Goal: Task Accomplishment & Management: Manage account settings

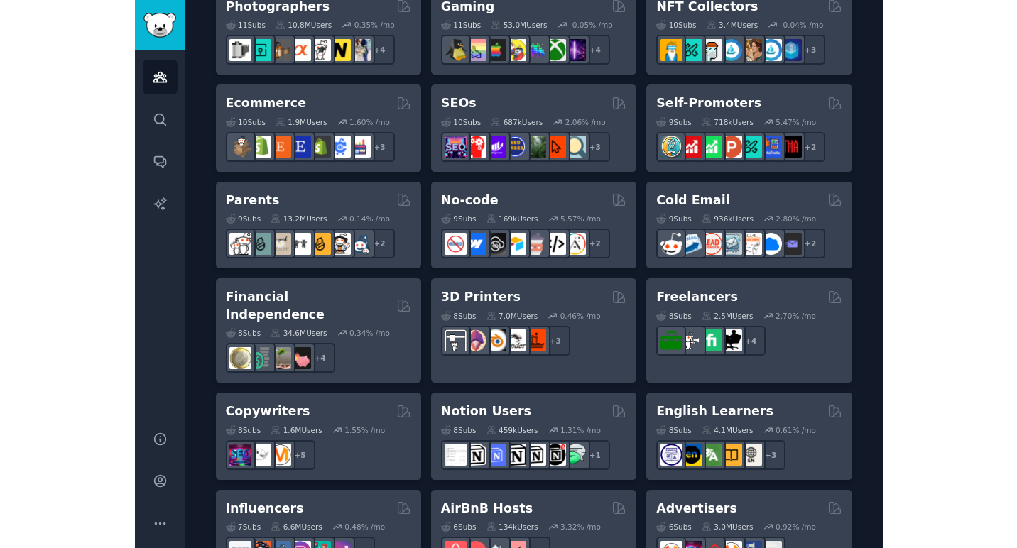
scroll to position [768, 0]
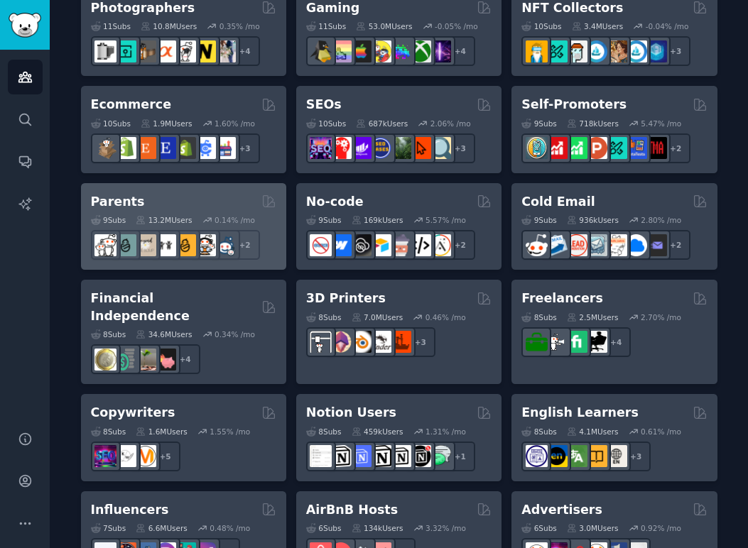
click at [225, 198] on div "Parents" at bounding box center [183, 202] width 185 height 18
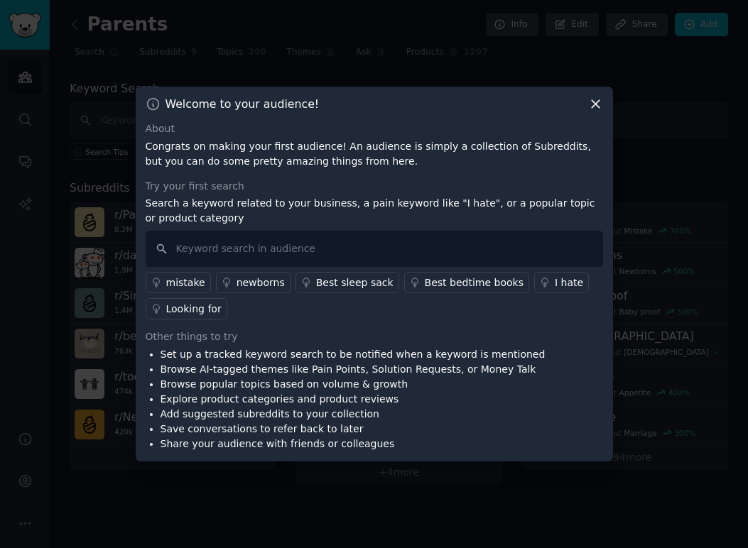
click at [238, 344] on div "Other things to try" at bounding box center [374, 337] width 457 height 15
drag, startPoint x: 302, startPoint y: 370, endPoint x: 343, endPoint y: 370, distance: 41.2
click at [343, 370] on li "Browse AI-tagged themes like Pain Points, Solution Requests, or Money Talk" at bounding box center [353, 369] width 385 height 15
drag, startPoint x: 356, startPoint y: 370, endPoint x: 438, endPoint y: 369, distance: 82.4
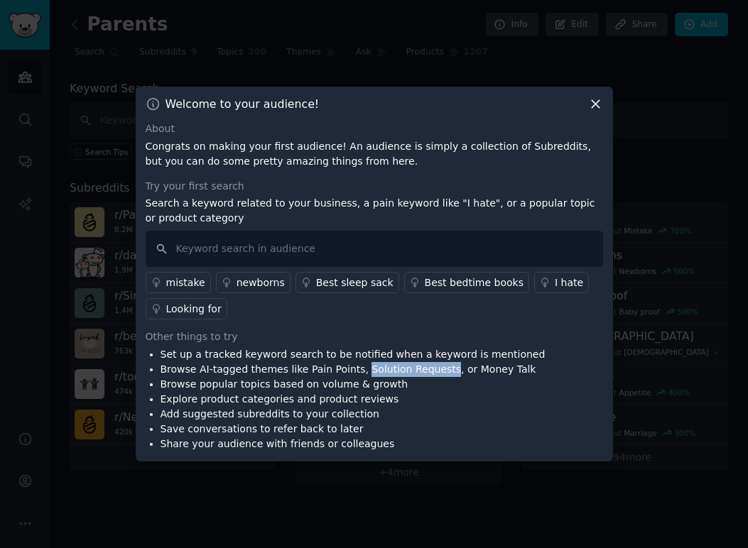
click at [438, 369] on li "Browse AI-tagged themes like Pain Points, Solution Requests, or Money Talk" at bounding box center [353, 369] width 385 height 15
copy li "Solution Requests"
click at [438, 369] on li "Browse AI-tagged themes like Pain Points, Solution Requests, or Money Talk" at bounding box center [353, 369] width 385 height 15
drag, startPoint x: 301, startPoint y: 372, endPoint x: 349, endPoint y: 371, distance: 47.6
click at [349, 371] on li "Browse AI-tagged themes like Pain Points, Solution Requests, or Money Talk" at bounding box center [353, 369] width 385 height 15
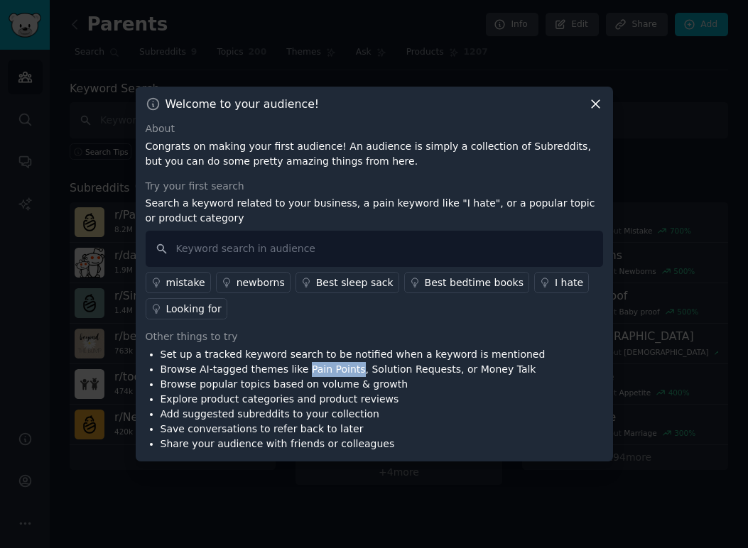
copy li "Pain Points"
click at [237, 260] on input "text" at bounding box center [374, 249] width 457 height 36
paste input "Pain Points"
type input "Pain Points"
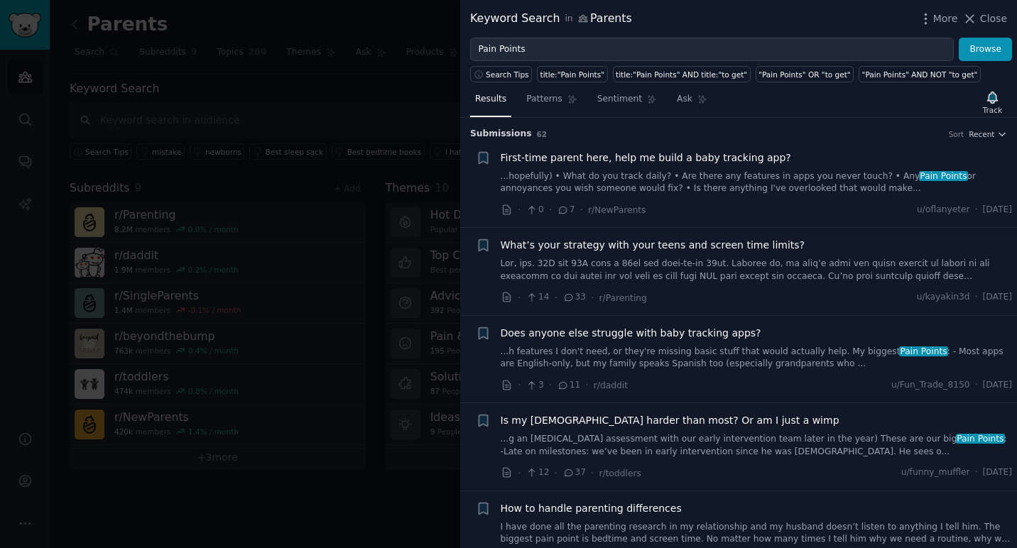
click at [663, 336] on span "Does anyone else struggle with baby tracking apps?" at bounding box center [631, 333] width 261 height 15
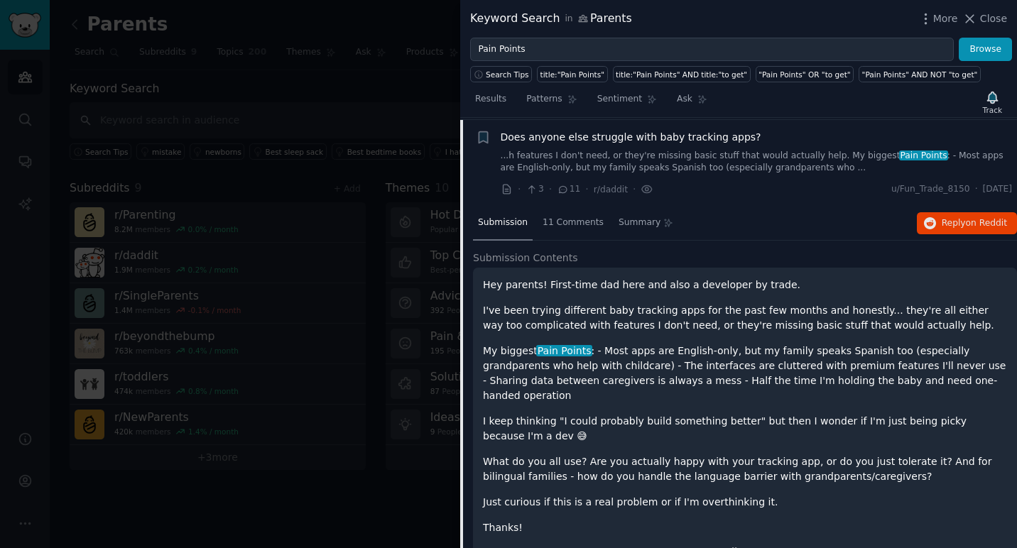
scroll to position [197, 0]
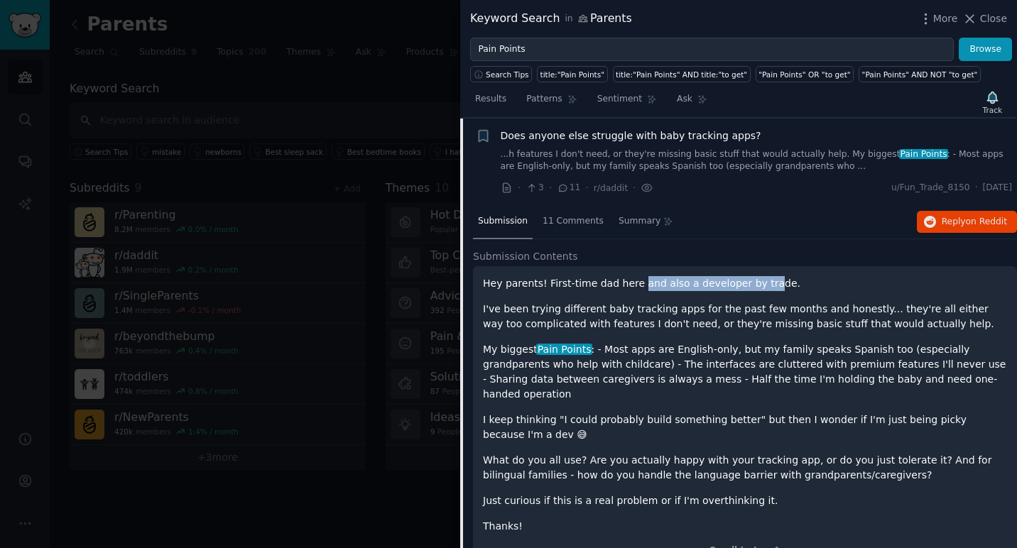
drag, startPoint x: 634, startPoint y: 285, endPoint x: 765, endPoint y: 287, distance: 130.7
click at [747, 287] on p "Hey parents! First-time dad here and also a developer by trade." at bounding box center [745, 283] width 524 height 15
drag, startPoint x: 781, startPoint y: 286, endPoint x: 472, endPoint y: 286, distance: 309.7
click at [472, 286] on div "Submission 11 Comments Summary Reply on Reddit Submission Contents Hey parents!…" at bounding box center [738, 393] width 557 height 377
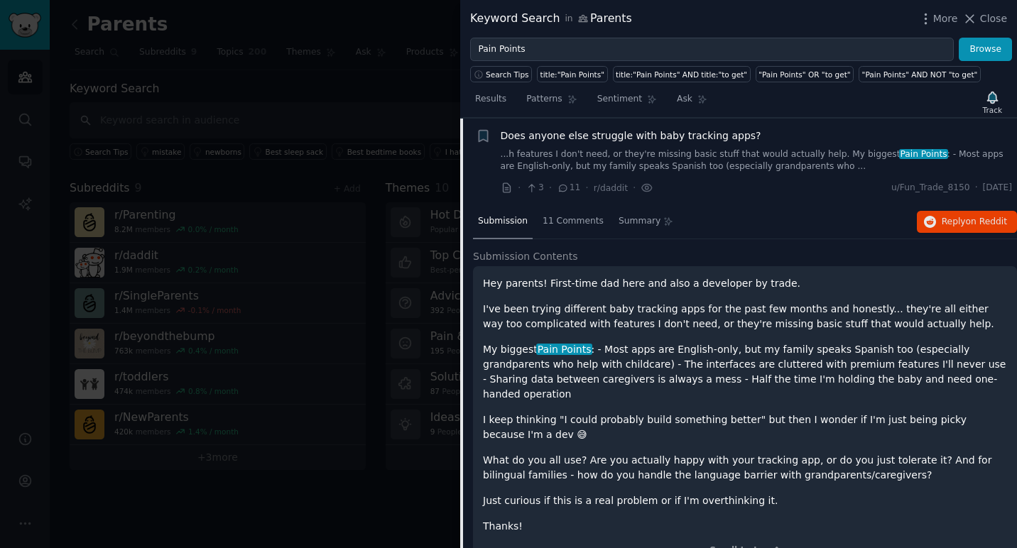
click at [643, 346] on p "My biggest Pain Points : - Most apps are English-only, but my family speaks Spa…" at bounding box center [745, 372] width 524 height 60
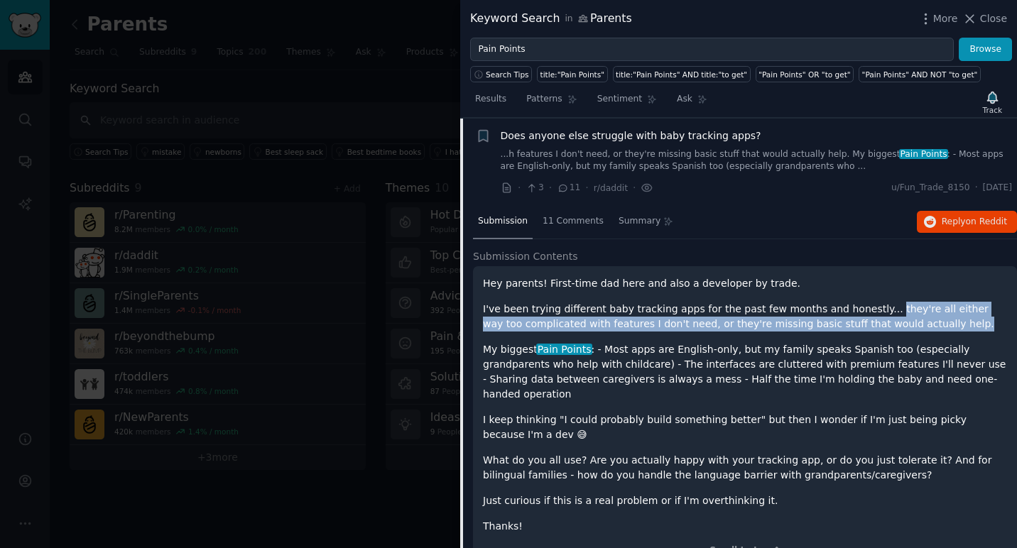
drag, startPoint x: 869, startPoint y: 311, endPoint x: 923, endPoint y: 317, distance: 54.3
click at [747, 317] on p "I've been trying different baby tracking apps for the past few months and hones…" at bounding box center [745, 317] width 524 height 30
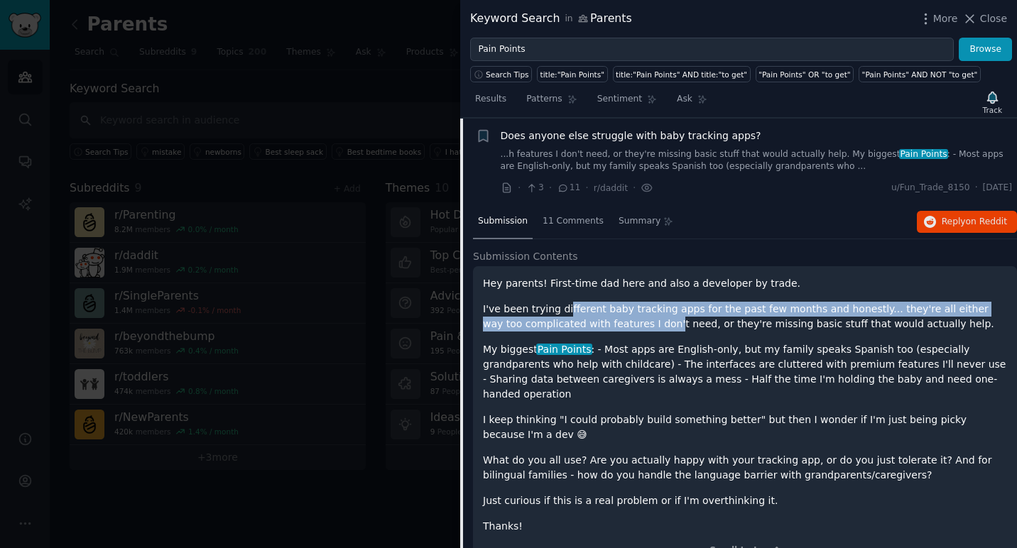
drag, startPoint x: 565, startPoint y: 311, endPoint x: 629, endPoint y: 321, distance: 64.0
click at [629, 321] on p "I've been trying different baby tracking apps for the past few months and hones…" at bounding box center [745, 317] width 524 height 30
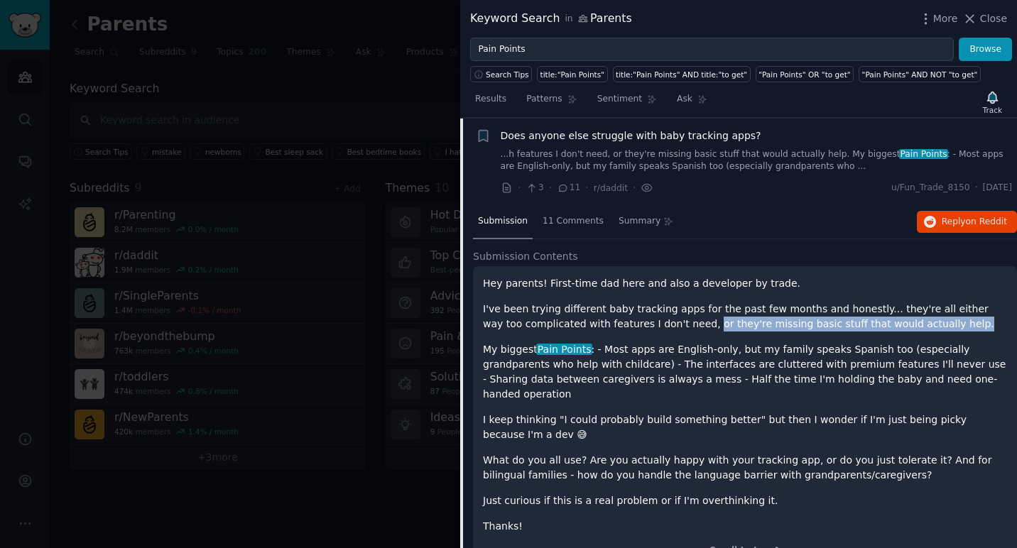
drag, startPoint x: 663, startPoint y: 326, endPoint x: 923, endPoint y: 320, distance: 260.0
click at [747, 322] on p "I've been trying different baby tracking apps for the past few months and hones…" at bounding box center [745, 317] width 524 height 30
click at [747, 320] on p "I've been trying different baby tracking apps for the past few months and hones…" at bounding box center [745, 317] width 524 height 30
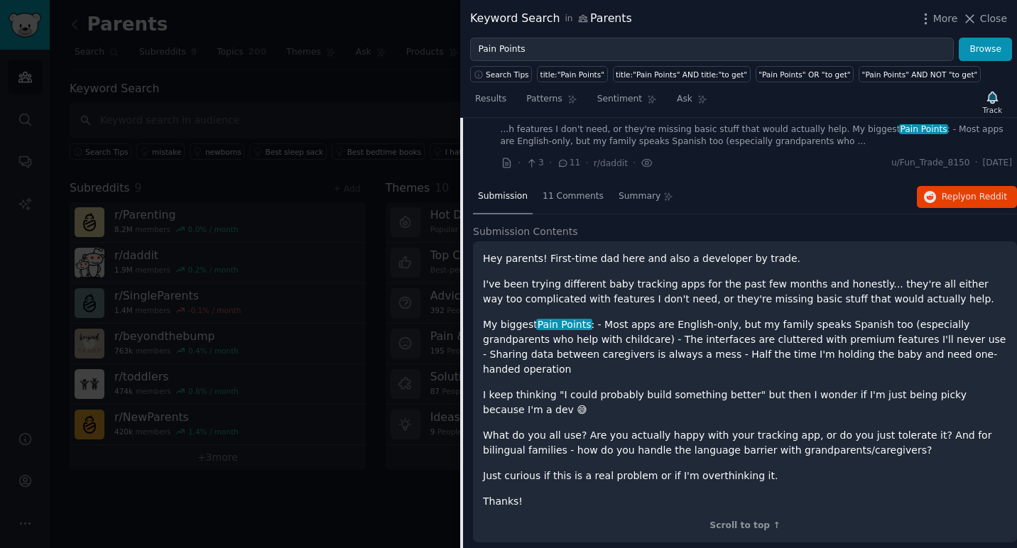
scroll to position [227, 0]
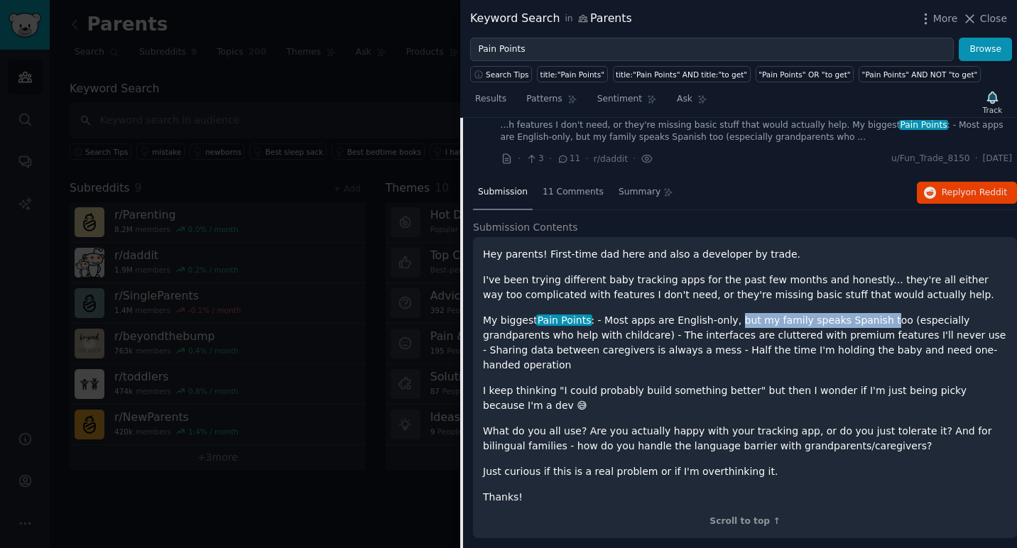
drag, startPoint x: 730, startPoint y: 320, endPoint x: 869, endPoint y: 318, distance: 139.2
click at [747, 318] on p "My biggest Pain Points : - Most apps are English-only, but my family speaks Spa…" at bounding box center [745, 343] width 524 height 60
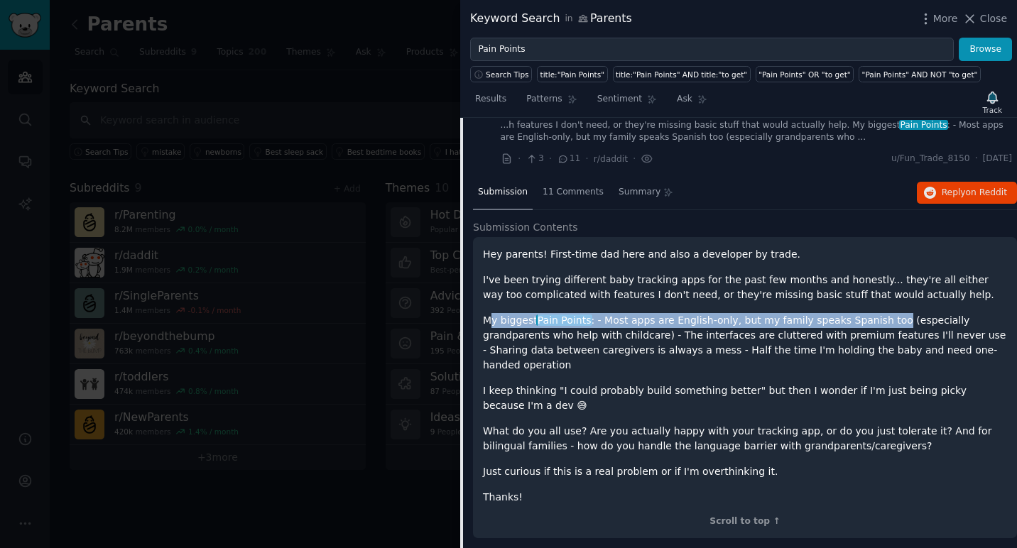
drag, startPoint x: 884, startPoint y: 320, endPoint x: 488, endPoint y: 325, distance: 395.7
click at [488, 325] on p "My biggest Pain Points : - Most apps are English-only, but my family speaks Spa…" at bounding box center [745, 343] width 524 height 60
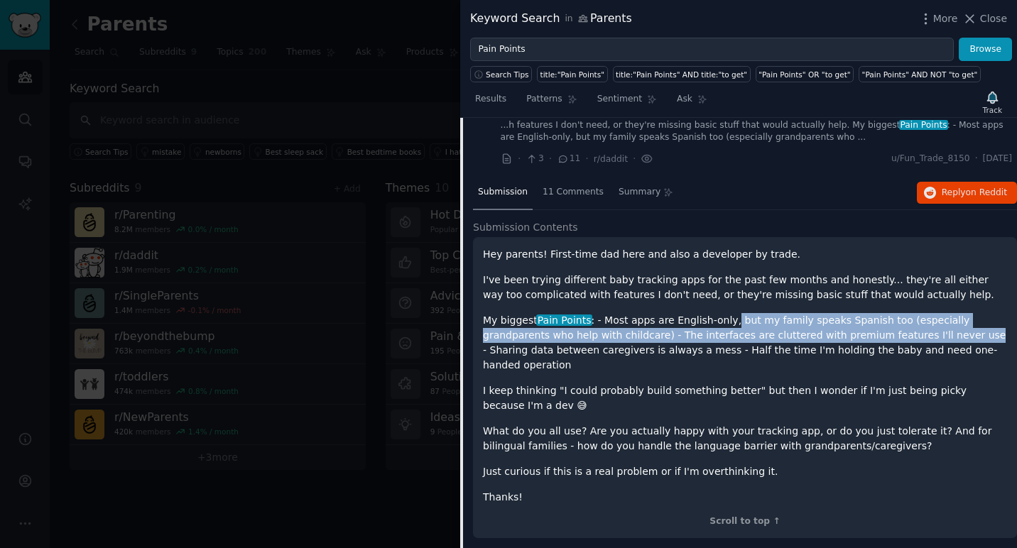
drag, startPoint x: 898, startPoint y: 336, endPoint x: 727, endPoint y: 323, distance: 171.7
click at [727, 323] on p "My biggest Pain Points : - Most apps are English-only, but my family speaks Spa…" at bounding box center [745, 343] width 524 height 60
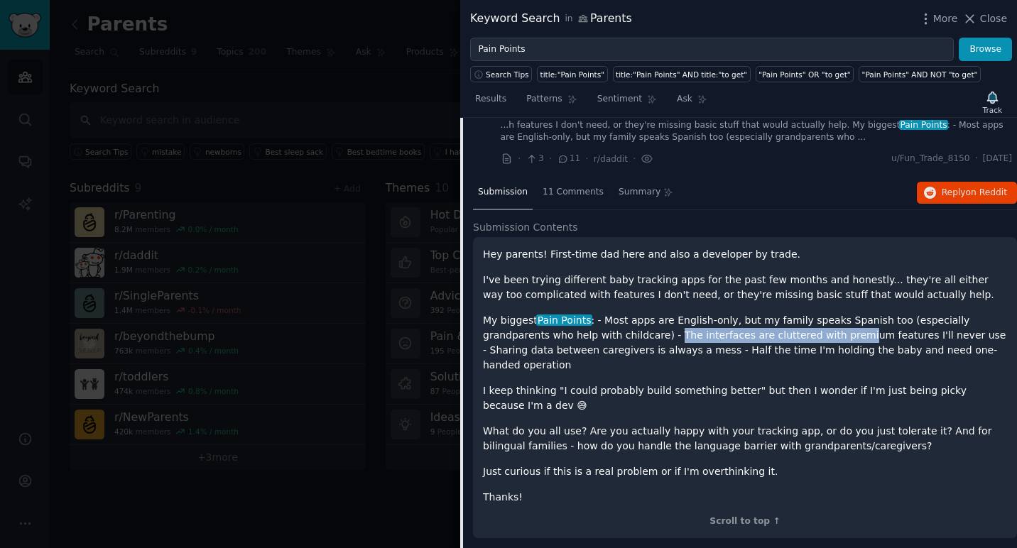
drag, startPoint x: 604, startPoint y: 336, endPoint x: 782, endPoint y: 338, distance: 178.3
click at [747, 338] on p "My biggest Pain Points : - Most apps are English-only, but my family speaks Spa…" at bounding box center [745, 343] width 524 height 60
click at [747, 388] on p "I keep thinking "I could probably build something better" but then I wonder if …" at bounding box center [745, 399] width 524 height 30
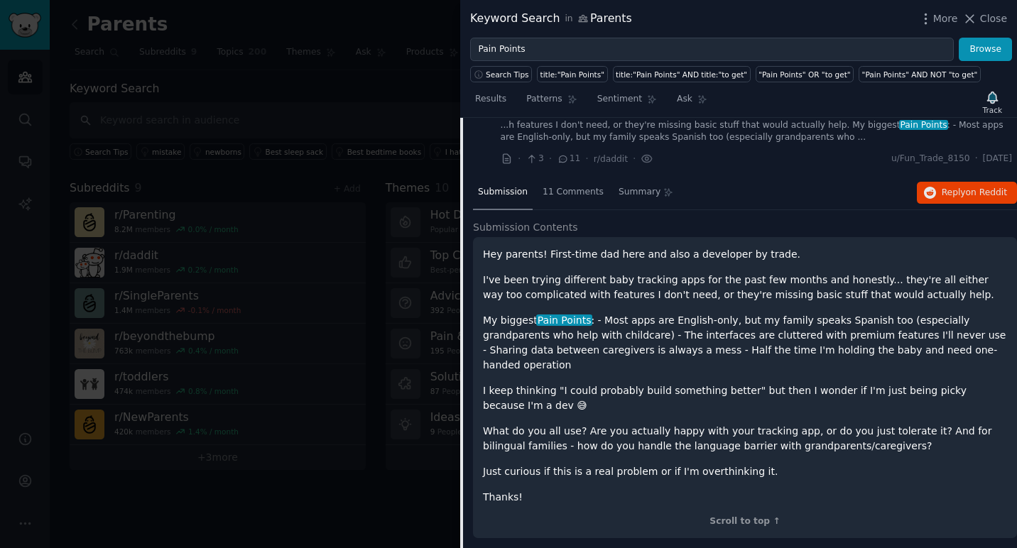
click at [652, 353] on p "My biggest Pain Points : - Most apps are English-only, but my family speaks Spa…" at bounding box center [745, 343] width 524 height 60
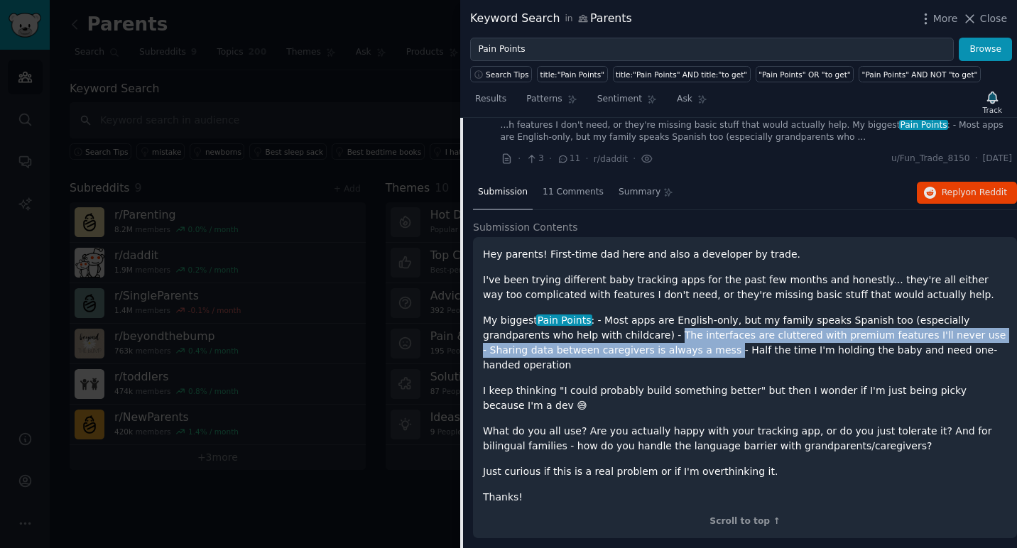
drag, startPoint x: 655, startPoint y: 353, endPoint x: 607, endPoint y: 337, distance: 50.8
click at [607, 337] on p "My biggest Pain Points : - Most apps are English-only, but my family speaks Spa…" at bounding box center [745, 343] width 524 height 60
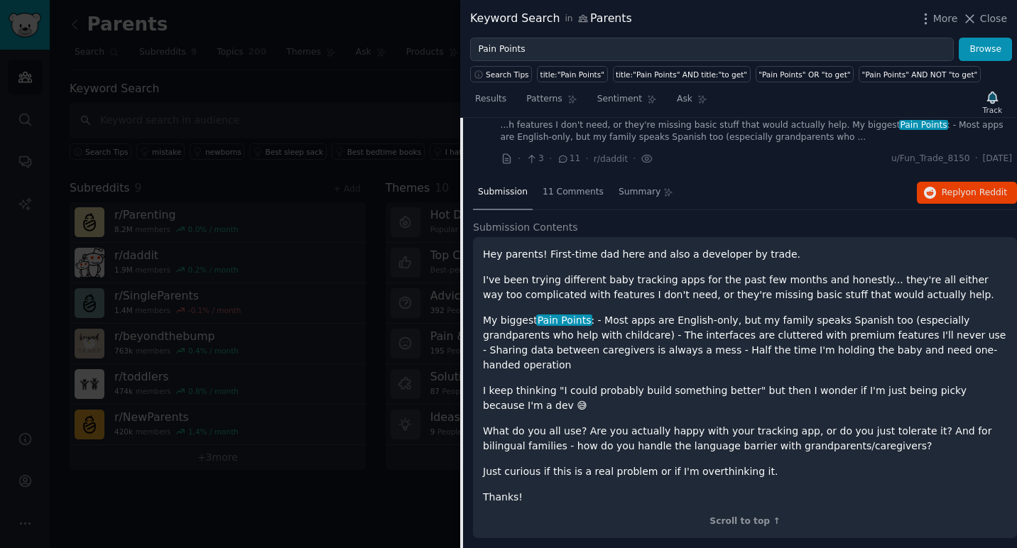
click at [747, 384] on p "I keep thinking "I could probably build something better" but then I wonder if …" at bounding box center [745, 399] width 524 height 30
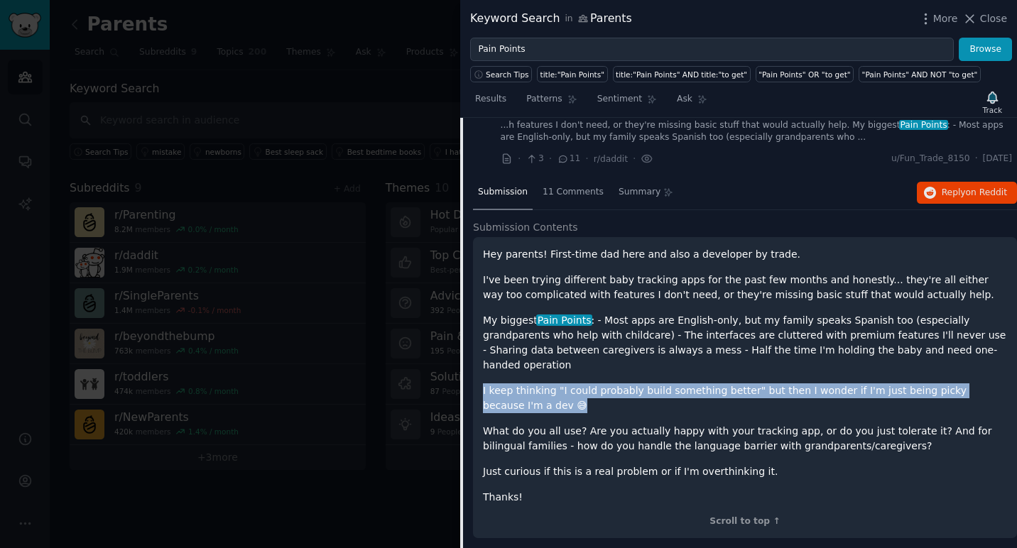
drag, startPoint x: 483, startPoint y: 378, endPoint x: 525, endPoint y: 391, distance: 43.8
click at [525, 391] on p "I keep thinking "I could probably build something better" but then I wonder if …" at bounding box center [745, 399] width 524 height 30
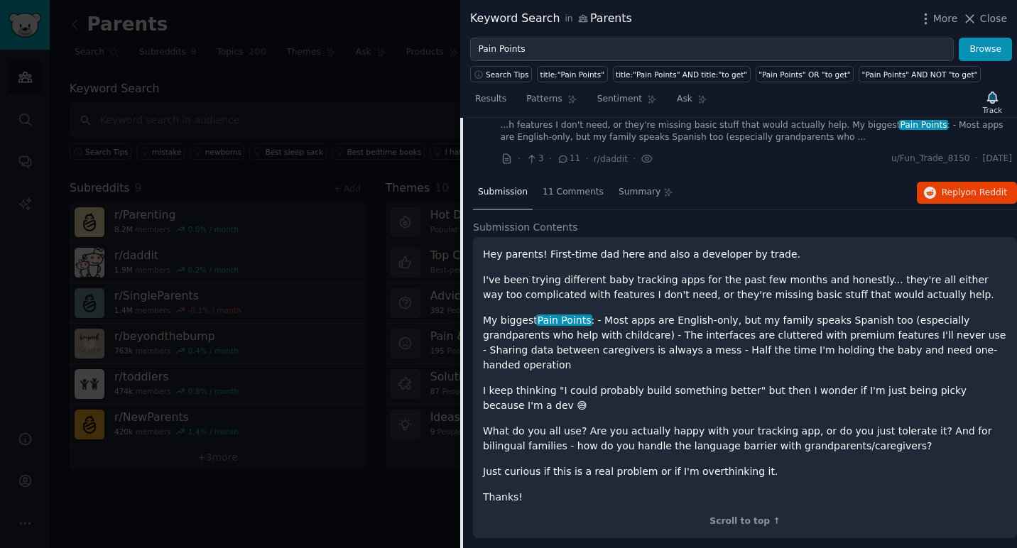
click at [575, 428] on p "What do you all use? Are you actually happy with your tracking app, or do you j…" at bounding box center [745, 439] width 524 height 30
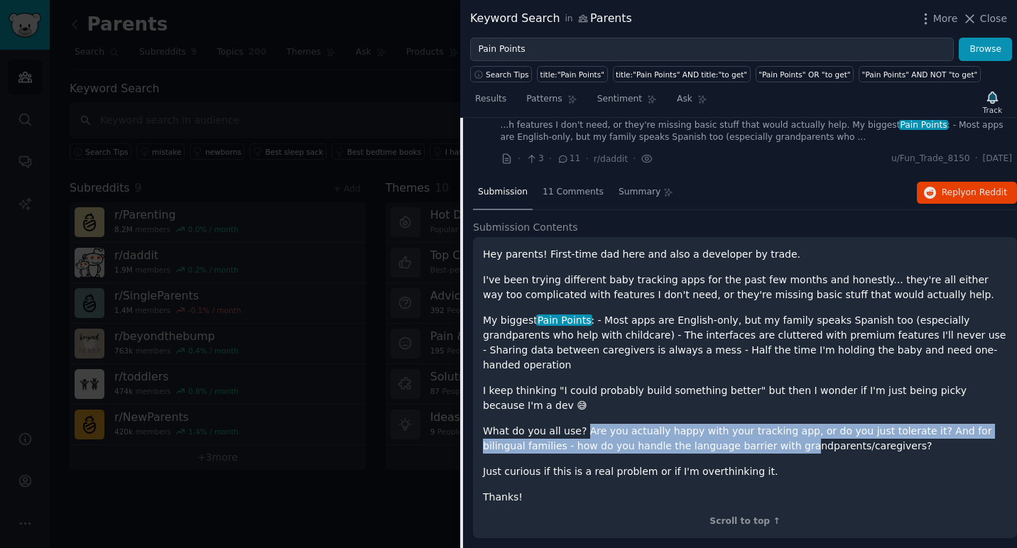
drag, startPoint x: 583, startPoint y: 419, endPoint x: 748, endPoint y: 436, distance: 165.7
click at [747, 436] on p "What do you all use? Are you actually happy with your tracking app, or do you j…" at bounding box center [745, 439] width 524 height 30
drag, startPoint x: 852, startPoint y: 433, endPoint x: 683, endPoint y: 416, distance: 169.2
click at [683, 424] on p "What do you all use? Are you actually happy with your tracking app, or do you j…" at bounding box center [745, 439] width 524 height 30
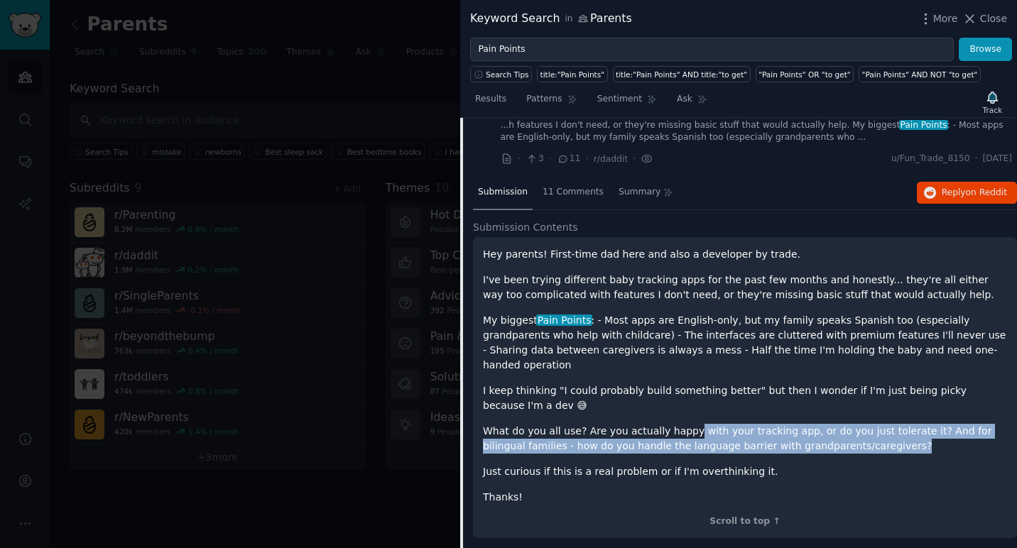
click at [683, 424] on p "What do you all use? Are you actually happy with your tracking app, or do you j…" at bounding box center [745, 439] width 524 height 30
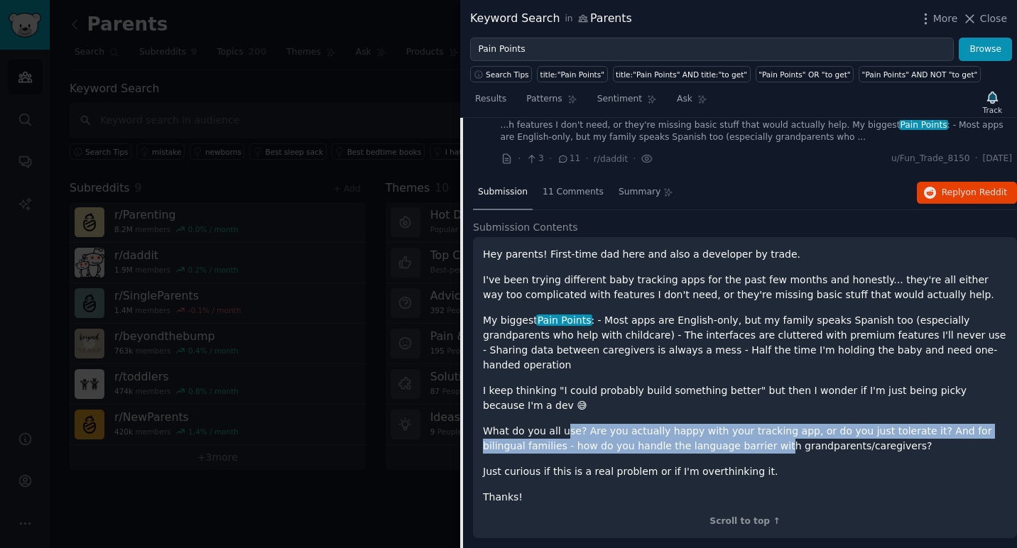
drag, startPoint x: 563, startPoint y: 417, endPoint x: 727, endPoint y: 428, distance: 163.7
click at [727, 428] on p "What do you all use? Are you actually happy with your tracking app, or do you j…" at bounding box center [745, 439] width 524 height 30
drag, startPoint x: 864, startPoint y: 435, endPoint x: 641, endPoint y: 414, distance: 224.0
click at [641, 424] on p "What do you all use? Are you actually happy with your tracking app, or do you j…" at bounding box center [745, 439] width 524 height 30
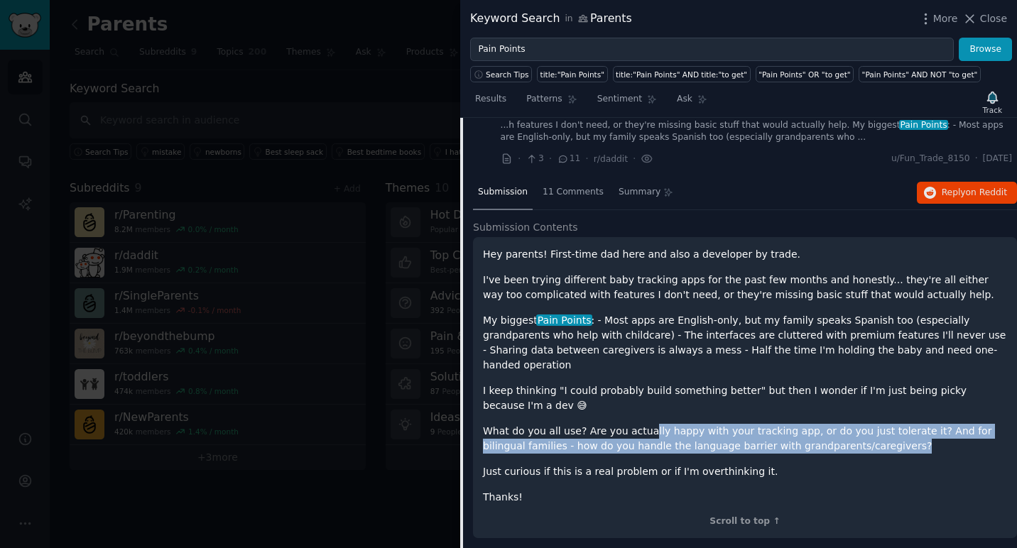
click at [641, 424] on p "What do you all use? Are you actually happy with your tracking app, or do you j…" at bounding box center [745, 439] width 524 height 30
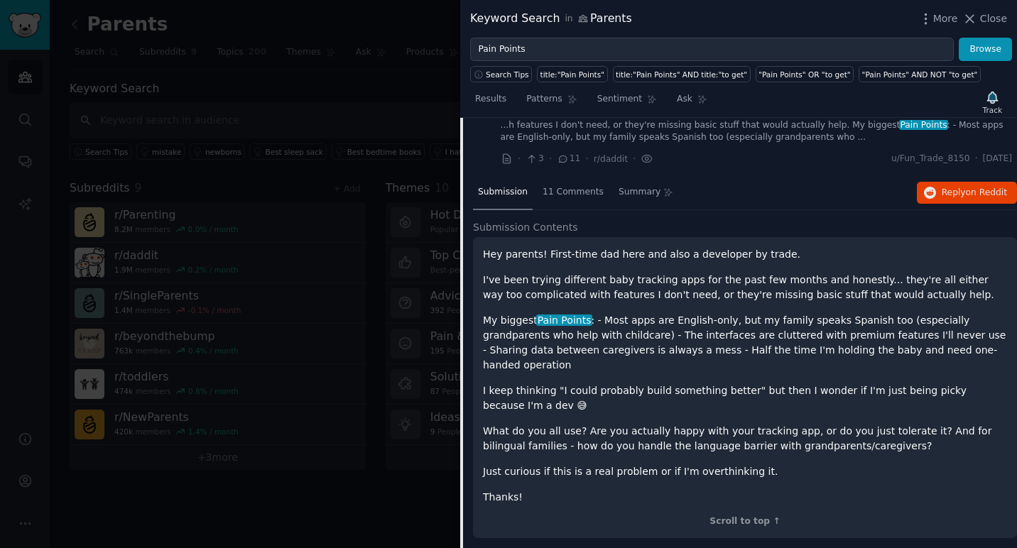
click at [747, 434] on p "What do you all use? Are you actually happy with your tracking app, or do you j…" at bounding box center [745, 439] width 524 height 30
click at [556, 424] on p "What do you all use? Are you actually happy with your tracking app, or do you j…" at bounding box center [745, 439] width 524 height 30
drag, startPoint x: 784, startPoint y: 379, endPoint x: 925, endPoint y: 374, distance: 140.7
click at [747, 384] on p "I keep thinking "I could probably build something better" but then I wonder if …" at bounding box center [745, 399] width 524 height 30
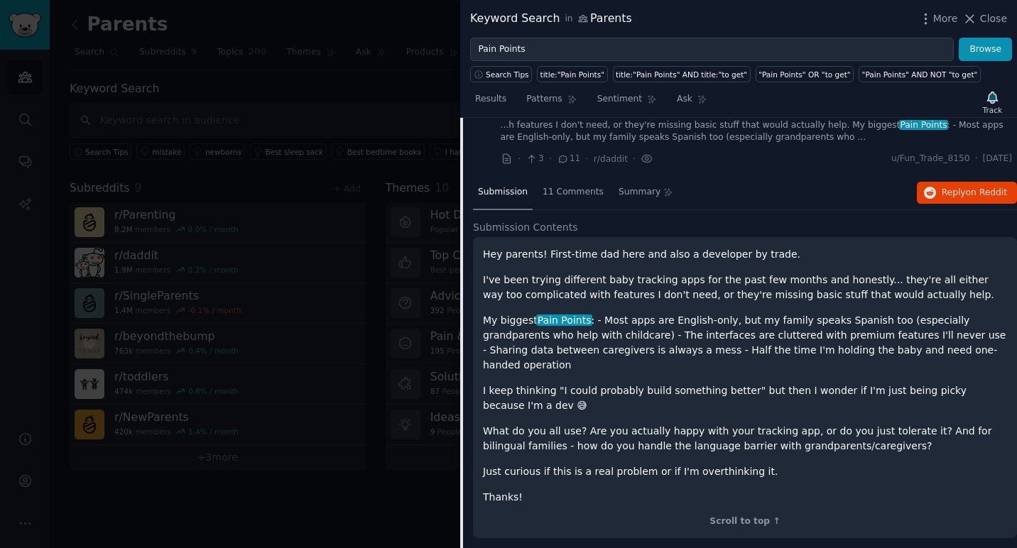
click at [690, 351] on p "My biggest Pain Points : - Most apps are English-only, but my family speaks Spa…" at bounding box center [745, 343] width 524 height 60
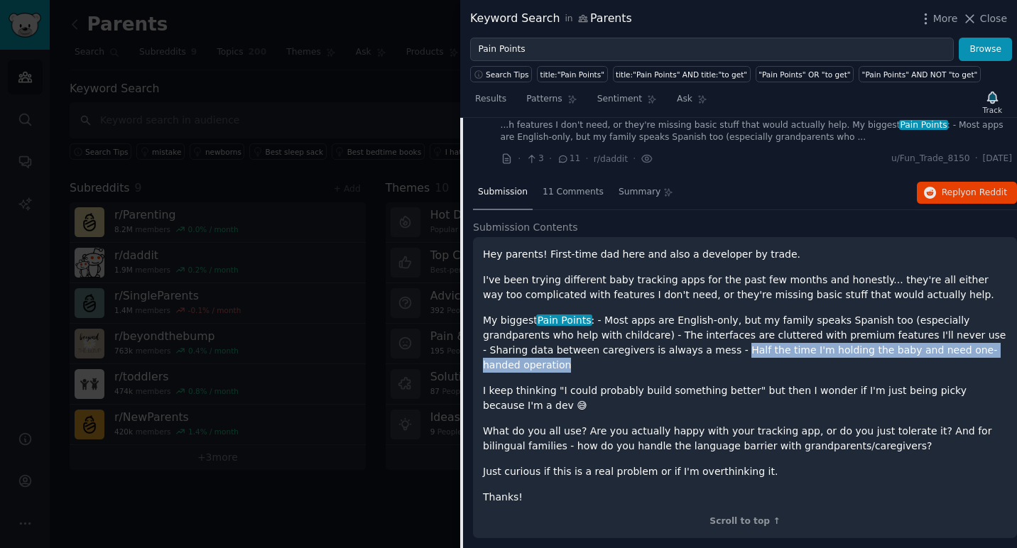
drag, startPoint x: 661, startPoint y: 351, endPoint x: 966, endPoint y: 354, distance: 304.7
click at [747, 354] on p "My biggest Pain Points : - Most apps are English-only, but my family speaks Spa…" at bounding box center [745, 343] width 524 height 60
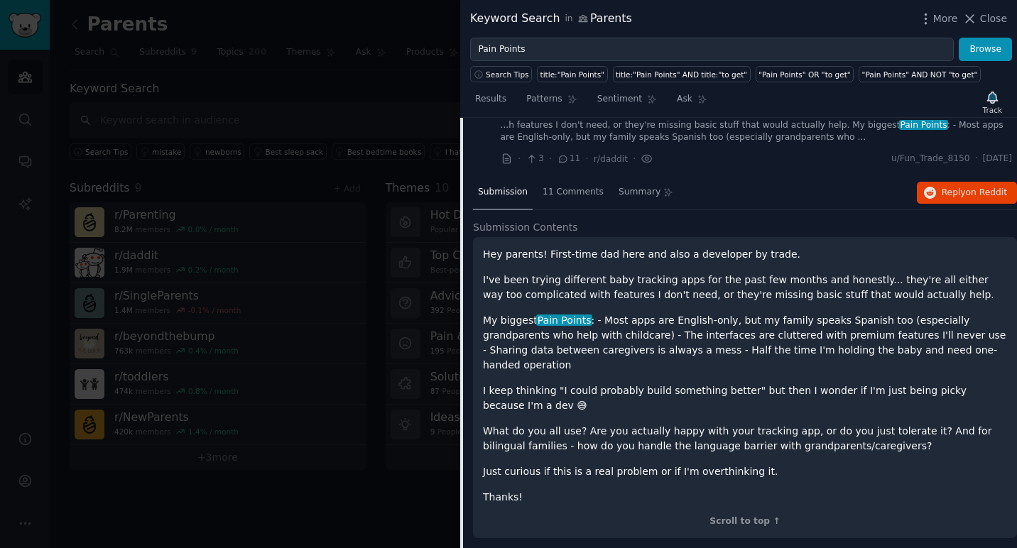
click at [695, 358] on div "Hey parents! First-time dad here and also a developer by trade. I've been tryin…" at bounding box center [745, 376] width 524 height 258
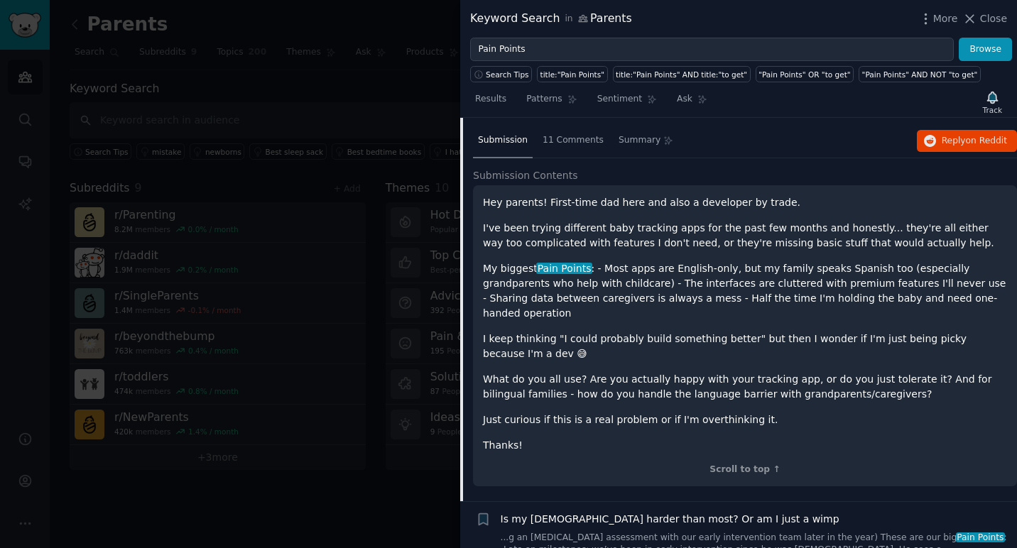
scroll to position [274, 0]
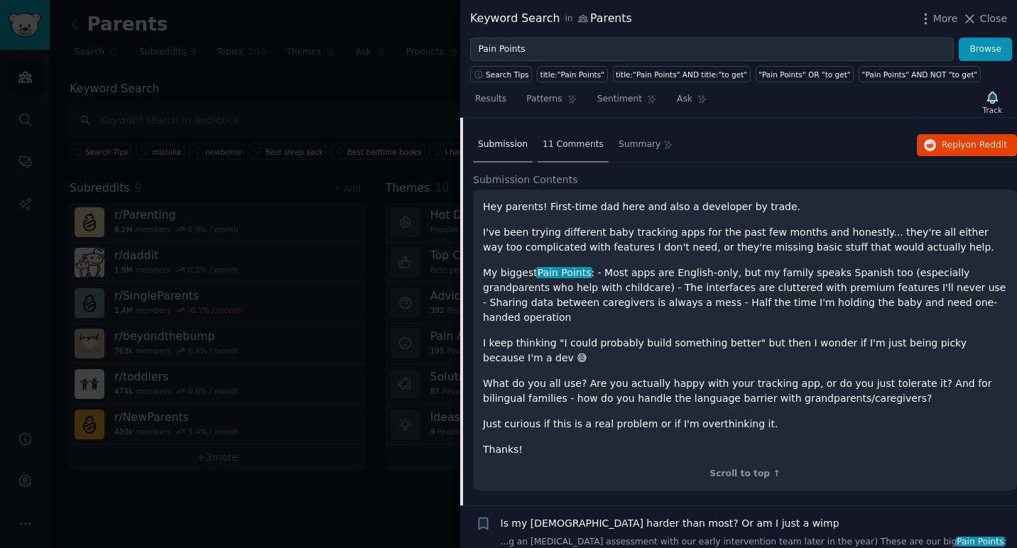
click at [570, 142] on span "11 Comments" at bounding box center [573, 145] width 61 height 13
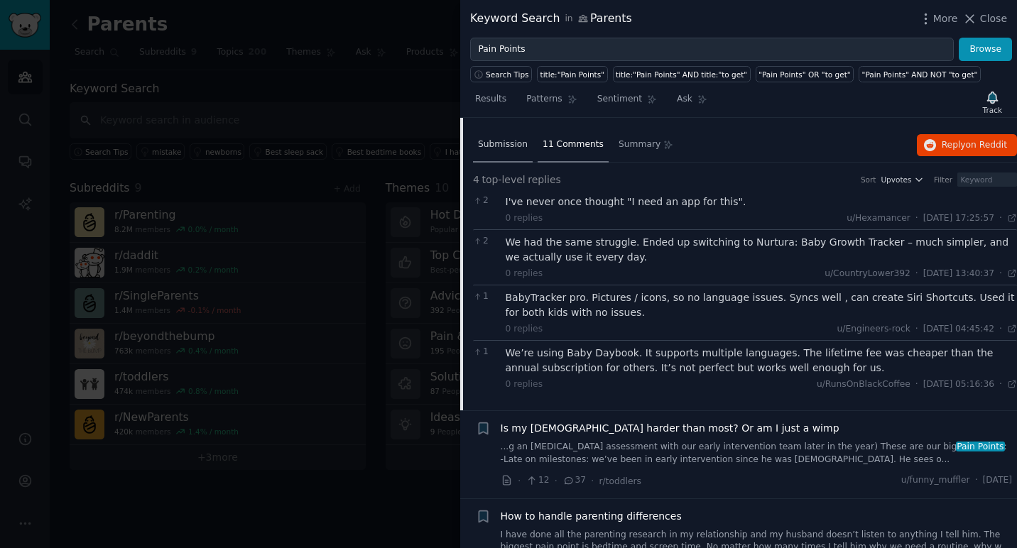
click at [511, 145] on span "Submission" at bounding box center [503, 145] width 50 height 13
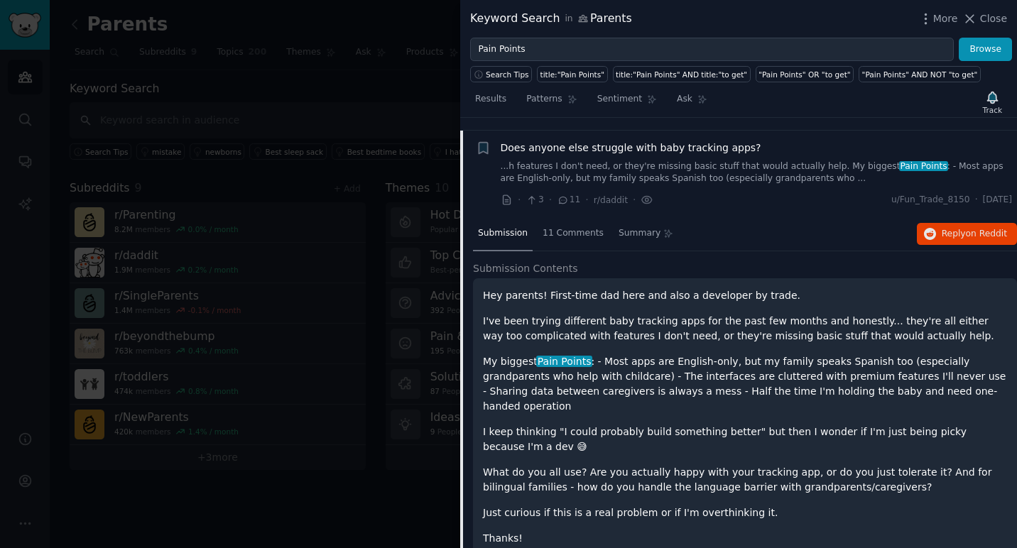
scroll to position [163, 0]
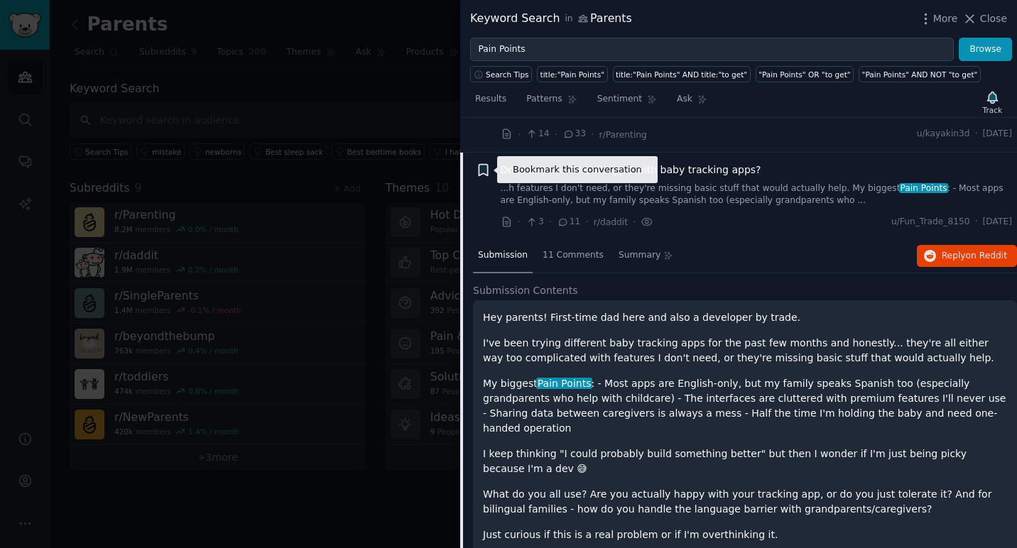
click at [486, 170] on icon "button" at bounding box center [483, 169] width 9 height 11
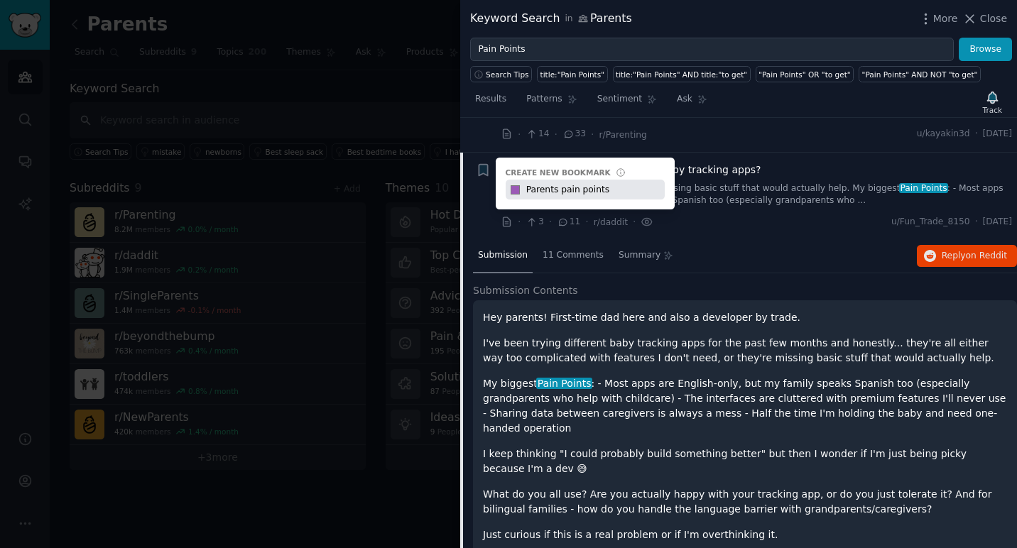
type input "Parents pain points"
click at [720, 339] on p "I've been trying different baby tracking apps for the past few months and hones…" at bounding box center [745, 351] width 524 height 30
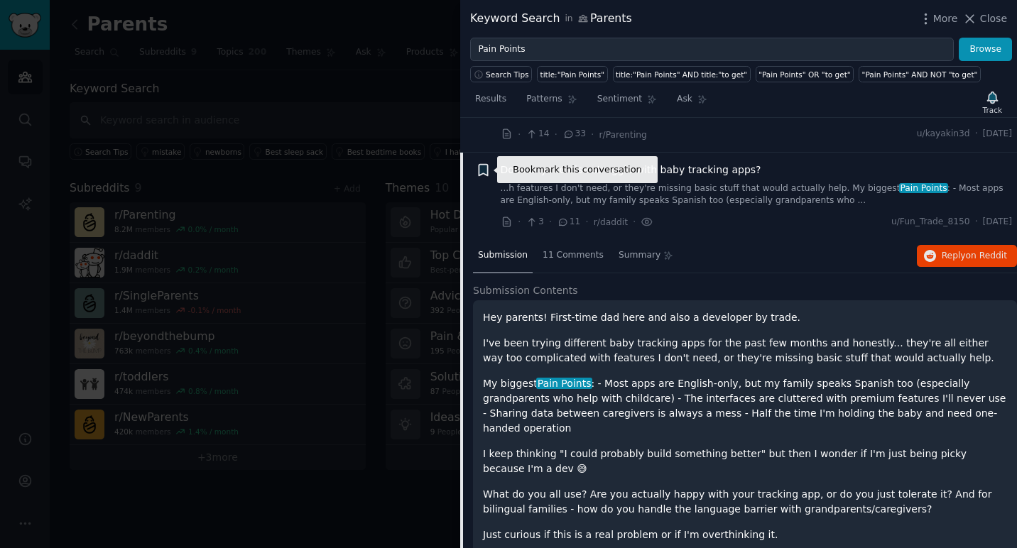
click at [486, 171] on icon "button" at bounding box center [483, 169] width 9 height 11
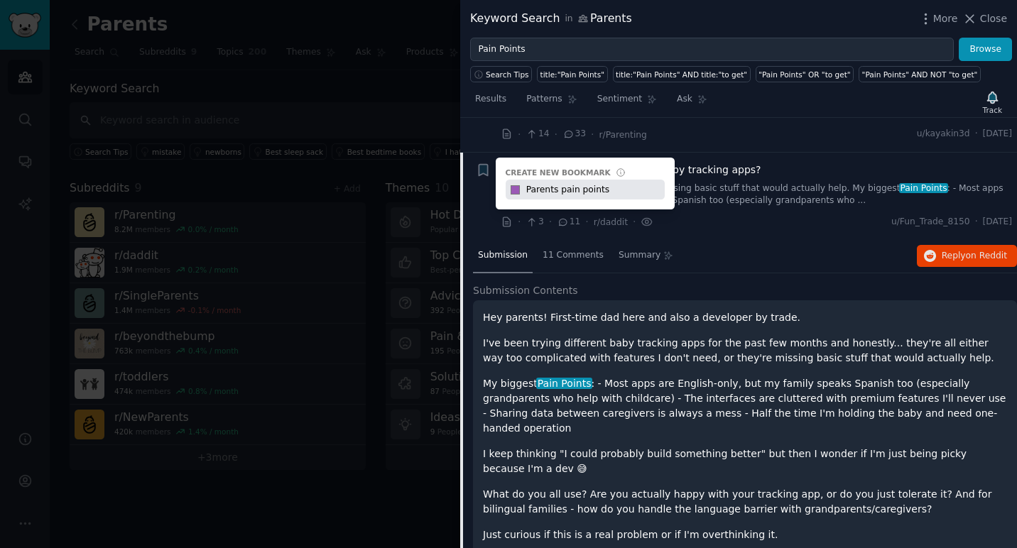
click at [747, 349] on p "I've been trying different baby tracking apps for the past few months and hones…" at bounding box center [745, 351] width 524 height 30
